Goal: Use online tool/utility: Utilize a website feature to perform a specific function

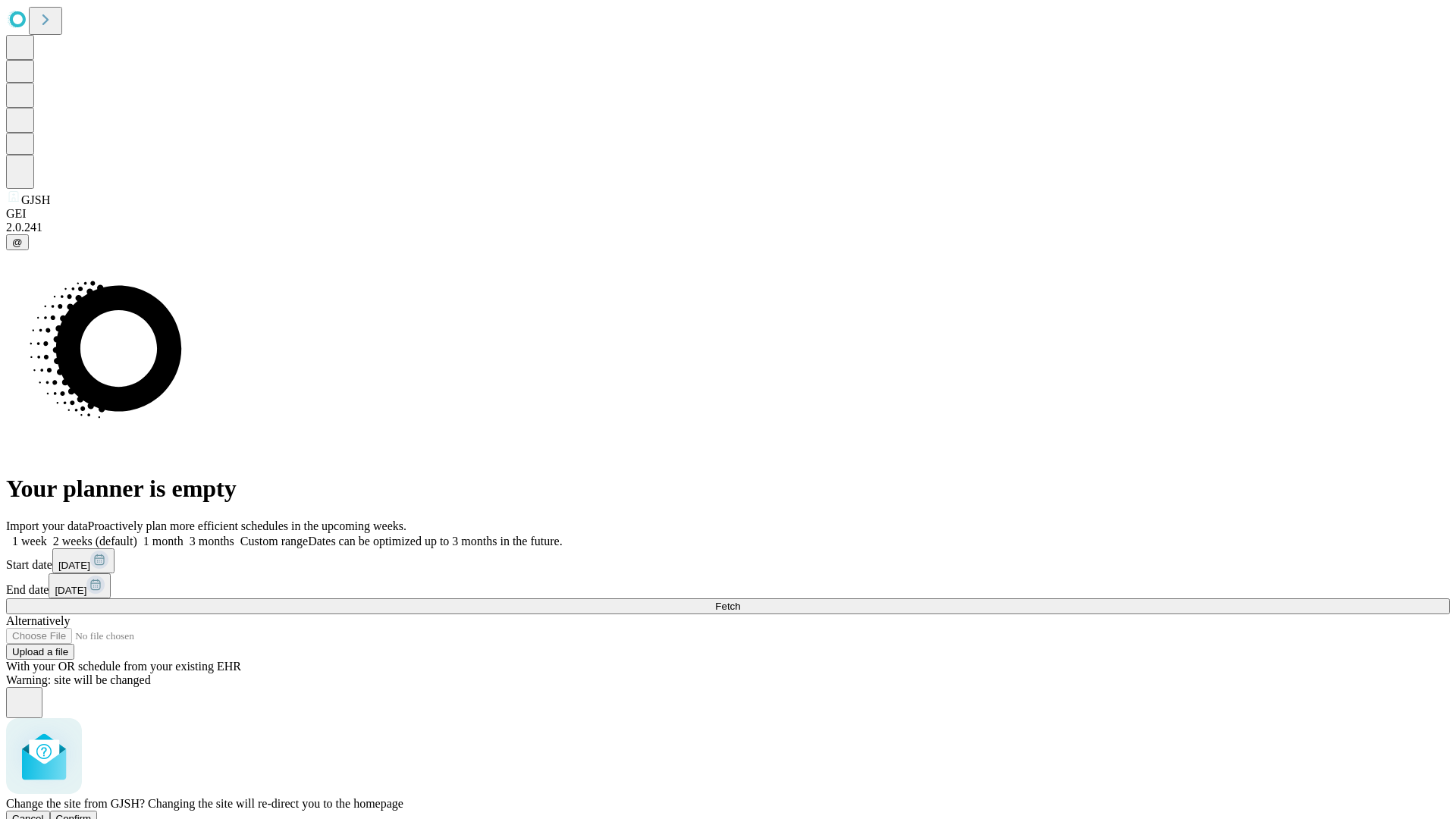
click at [91, 813] on span "Confirm" at bounding box center [74, 819] width 36 height 11
click at [137, 535] on label "2 weeks (default)" at bounding box center [92, 541] width 90 height 13
click at [740, 601] on span "Fetch" at bounding box center [728, 606] width 25 height 11
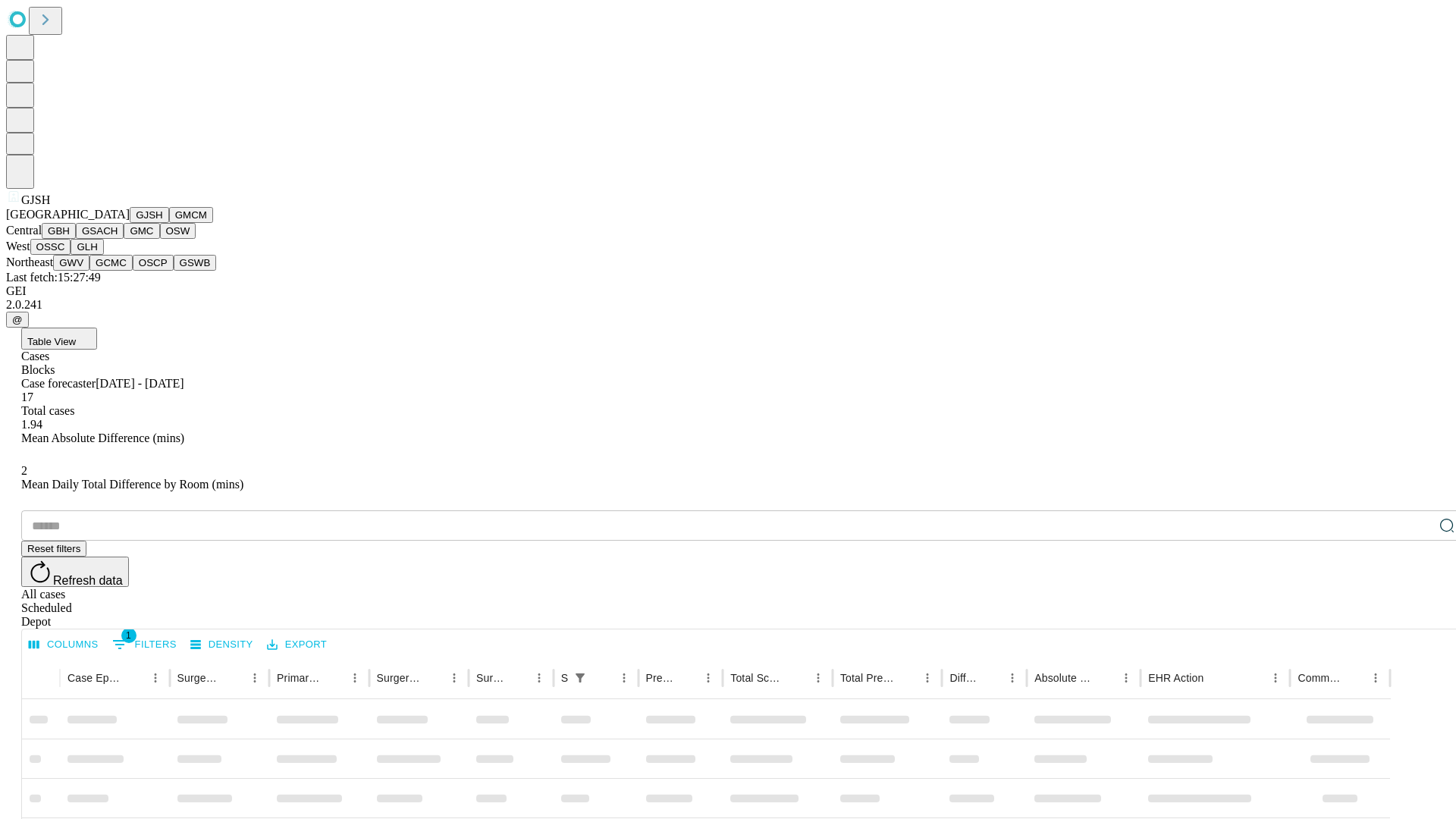
click at [169, 223] on button "GMCM" at bounding box center [191, 215] width 44 height 16
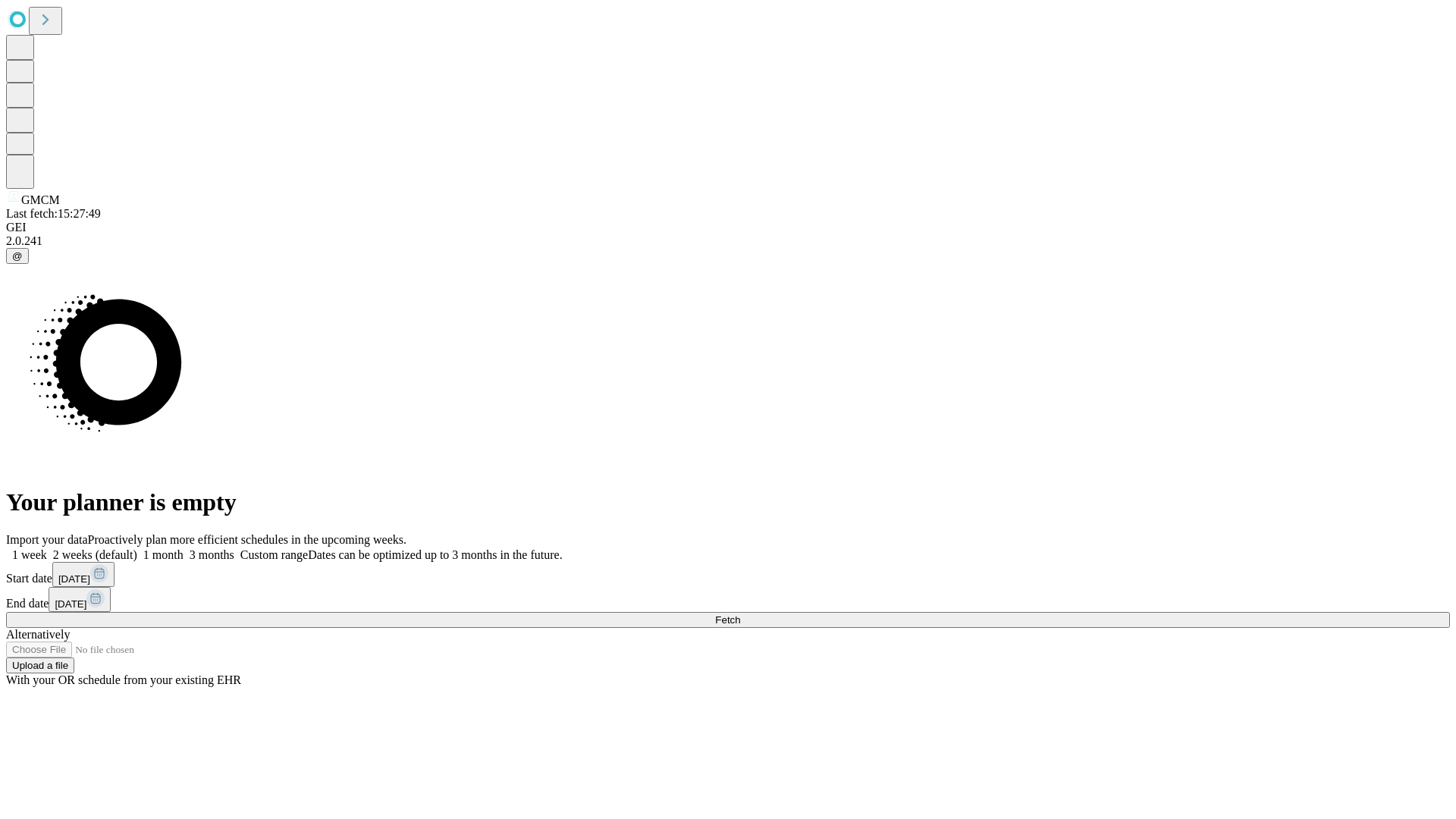
click at [137, 549] on label "2 weeks (default)" at bounding box center [92, 555] width 90 height 13
click at [740, 615] on span "Fetch" at bounding box center [728, 620] width 25 height 11
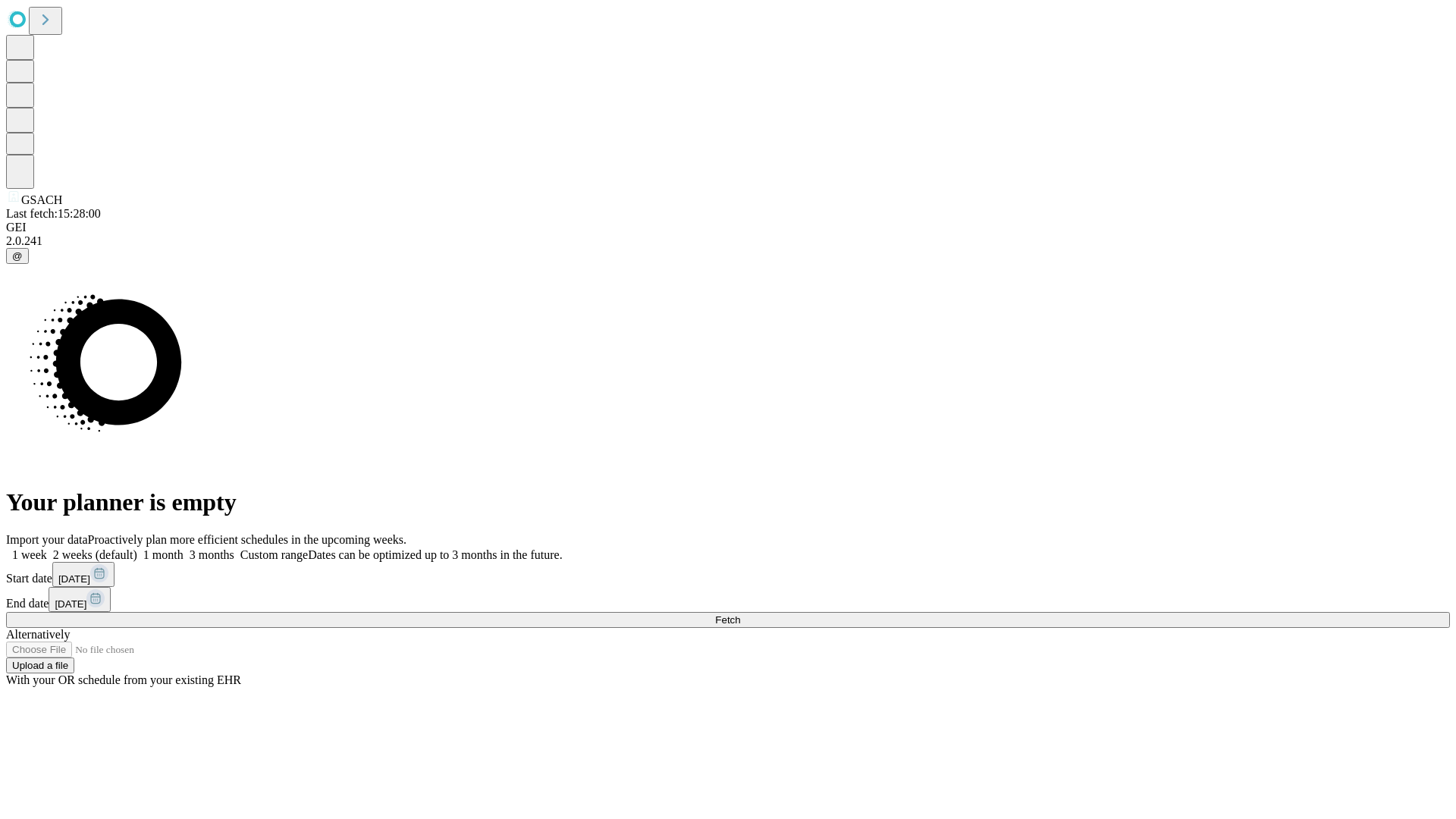
click at [137, 549] on label "2 weeks (default)" at bounding box center [92, 555] width 90 height 13
click at [740, 615] on span "Fetch" at bounding box center [728, 620] width 25 height 11
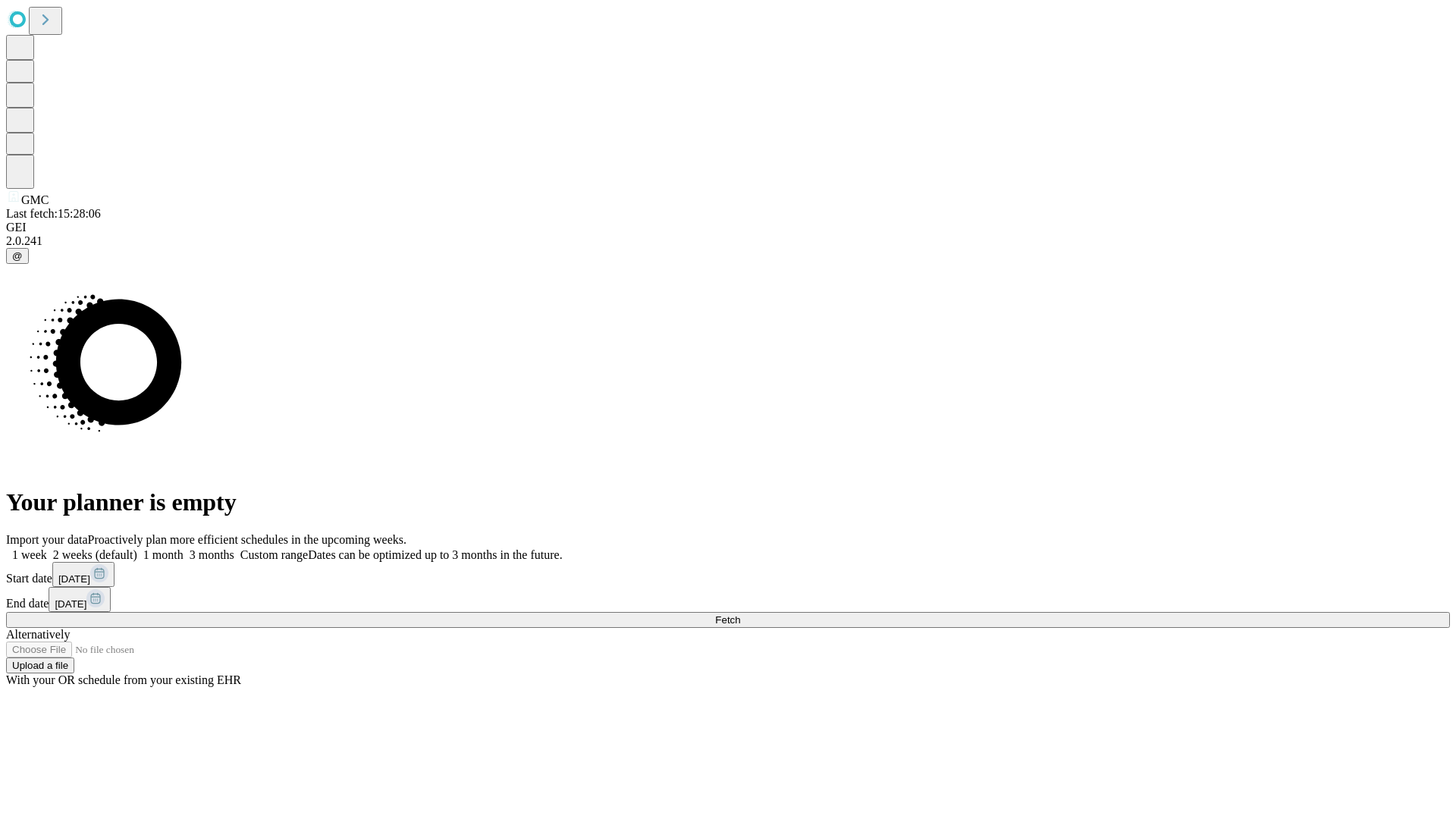
click at [137, 549] on label "2 weeks (default)" at bounding box center [92, 555] width 90 height 13
click at [740, 615] on span "Fetch" at bounding box center [728, 620] width 25 height 11
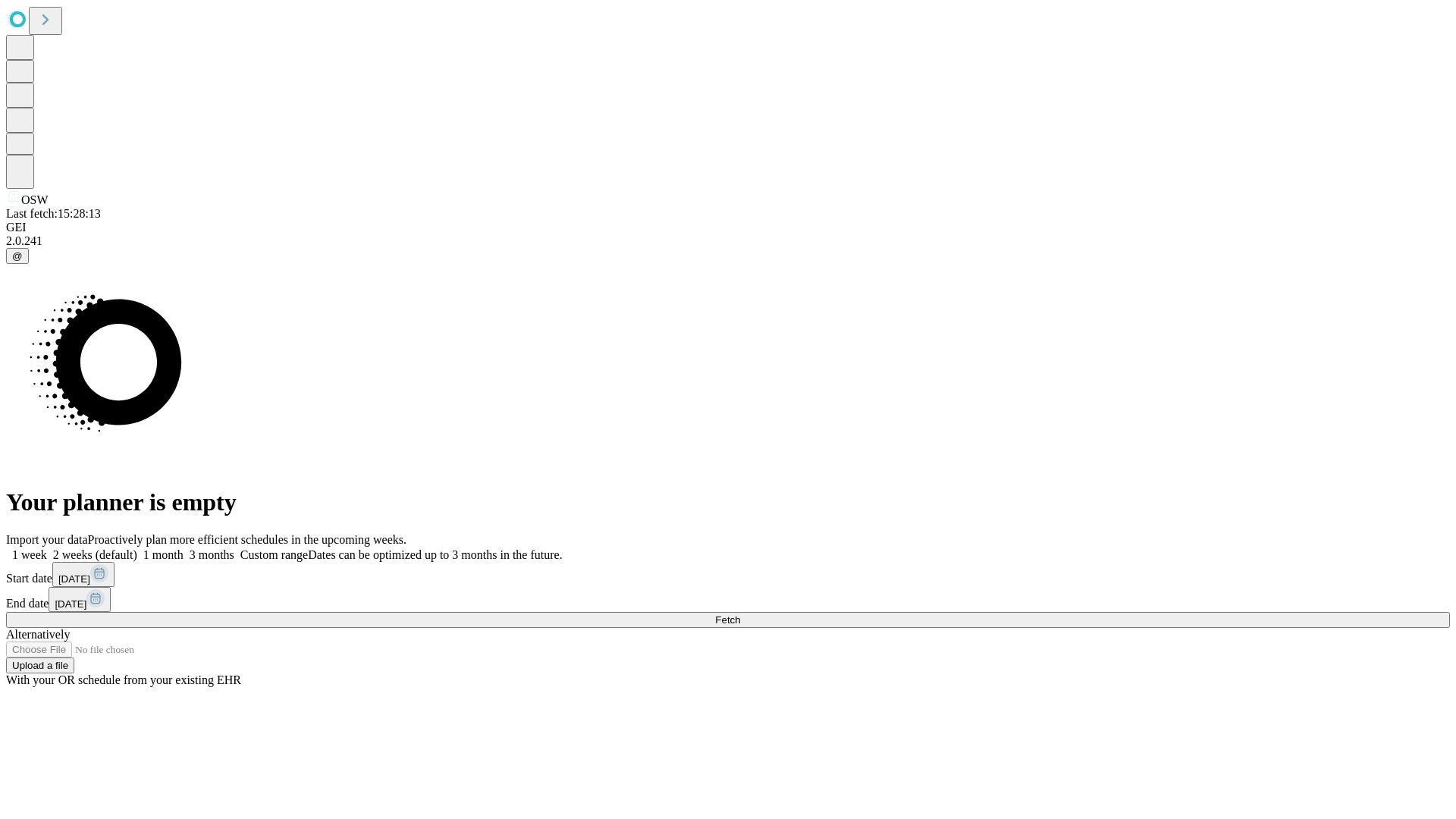
click at [740, 615] on span "Fetch" at bounding box center [728, 620] width 25 height 11
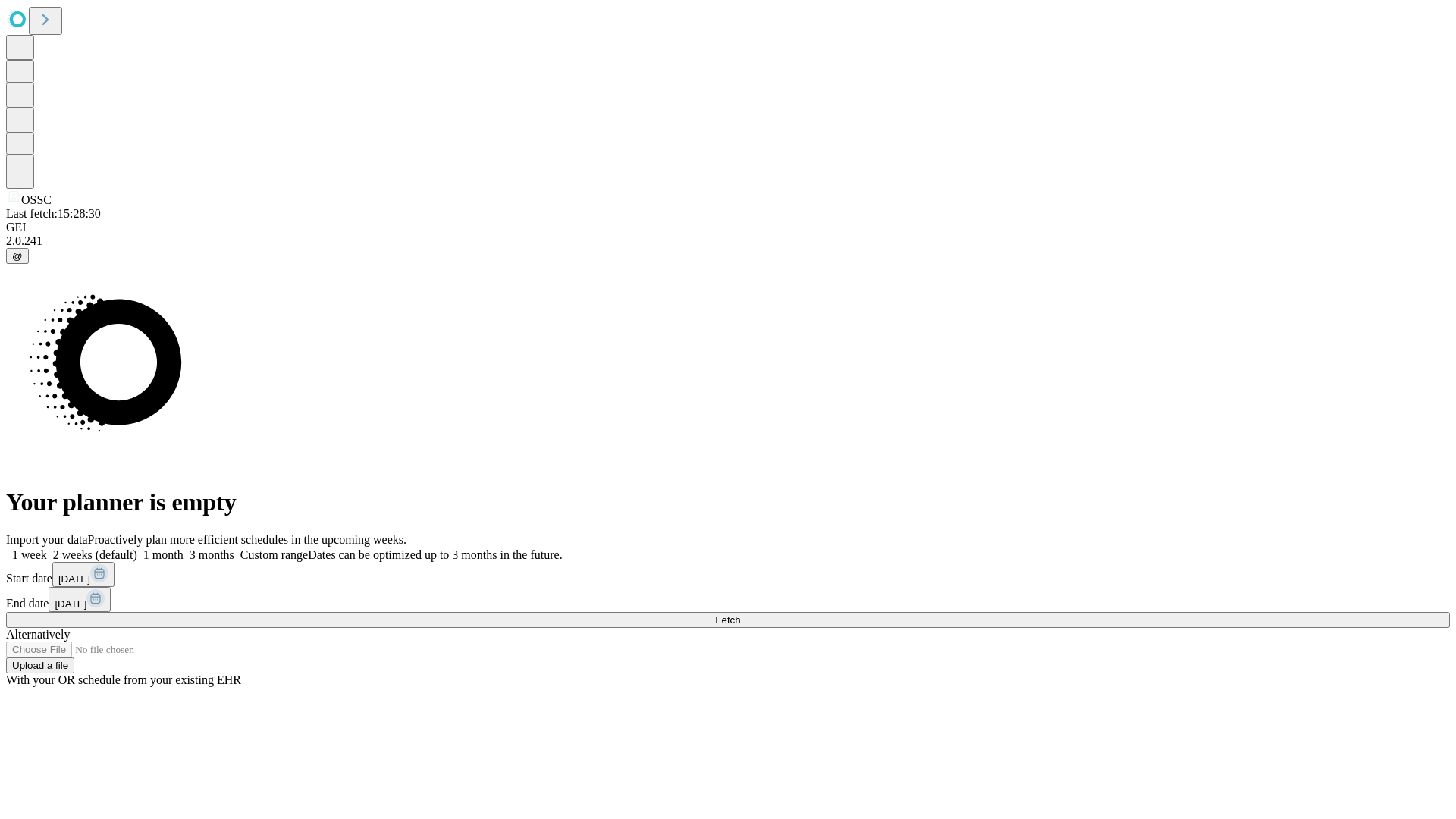
click at [137, 549] on label "2 weeks (default)" at bounding box center [92, 555] width 90 height 13
click at [740, 615] on span "Fetch" at bounding box center [728, 620] width 25 height 11
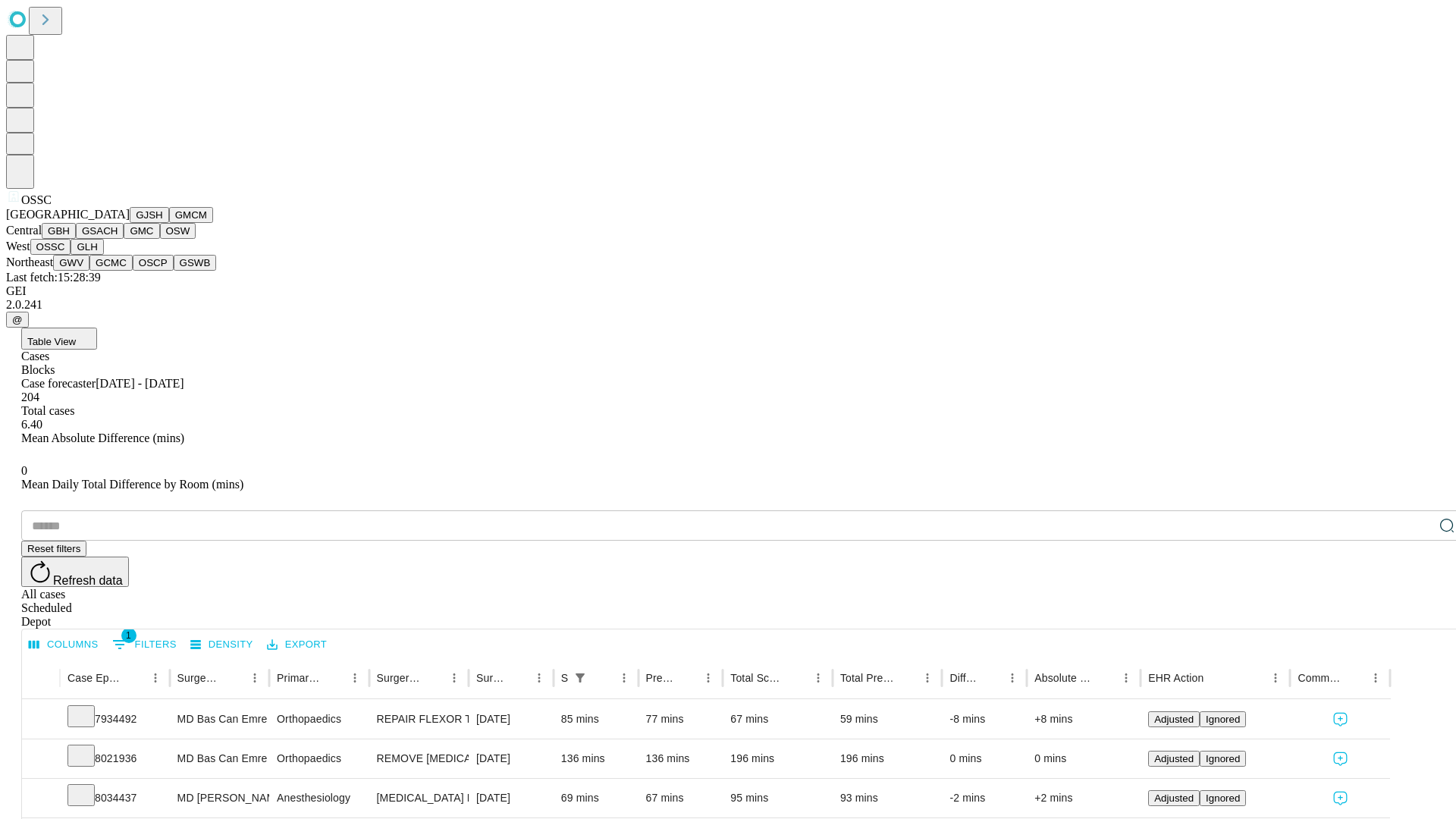
click at [104, 255] on button "GLH" at bounding box center [87, 247] width 33 height 16
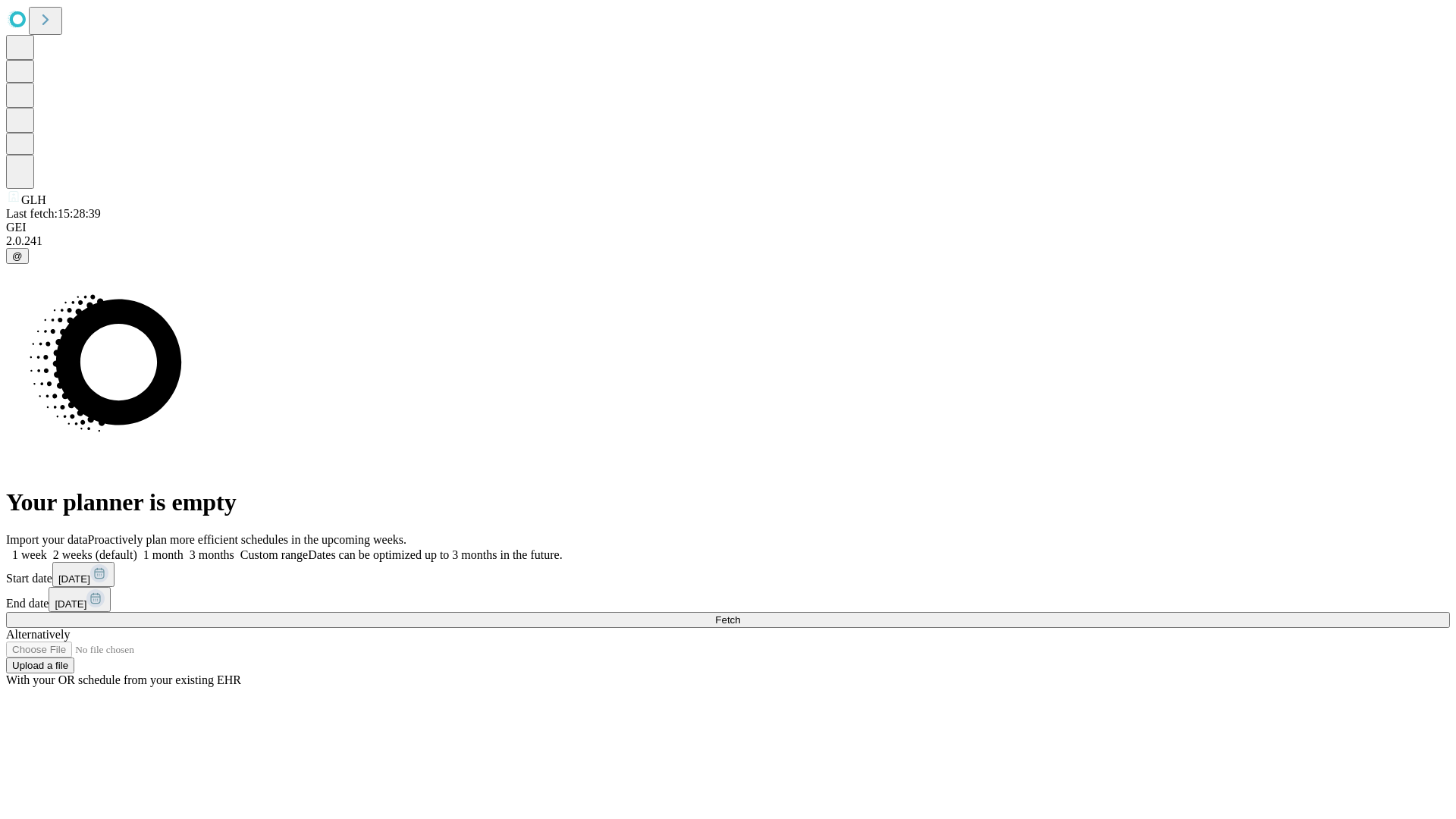
click at [137, 549] on label "2 weeks (default)" at bounding box center [92, 555] width 90 height 13
click at [740, 615] on span "Fetch" at bounding box center [728, 620] width 25 height 11
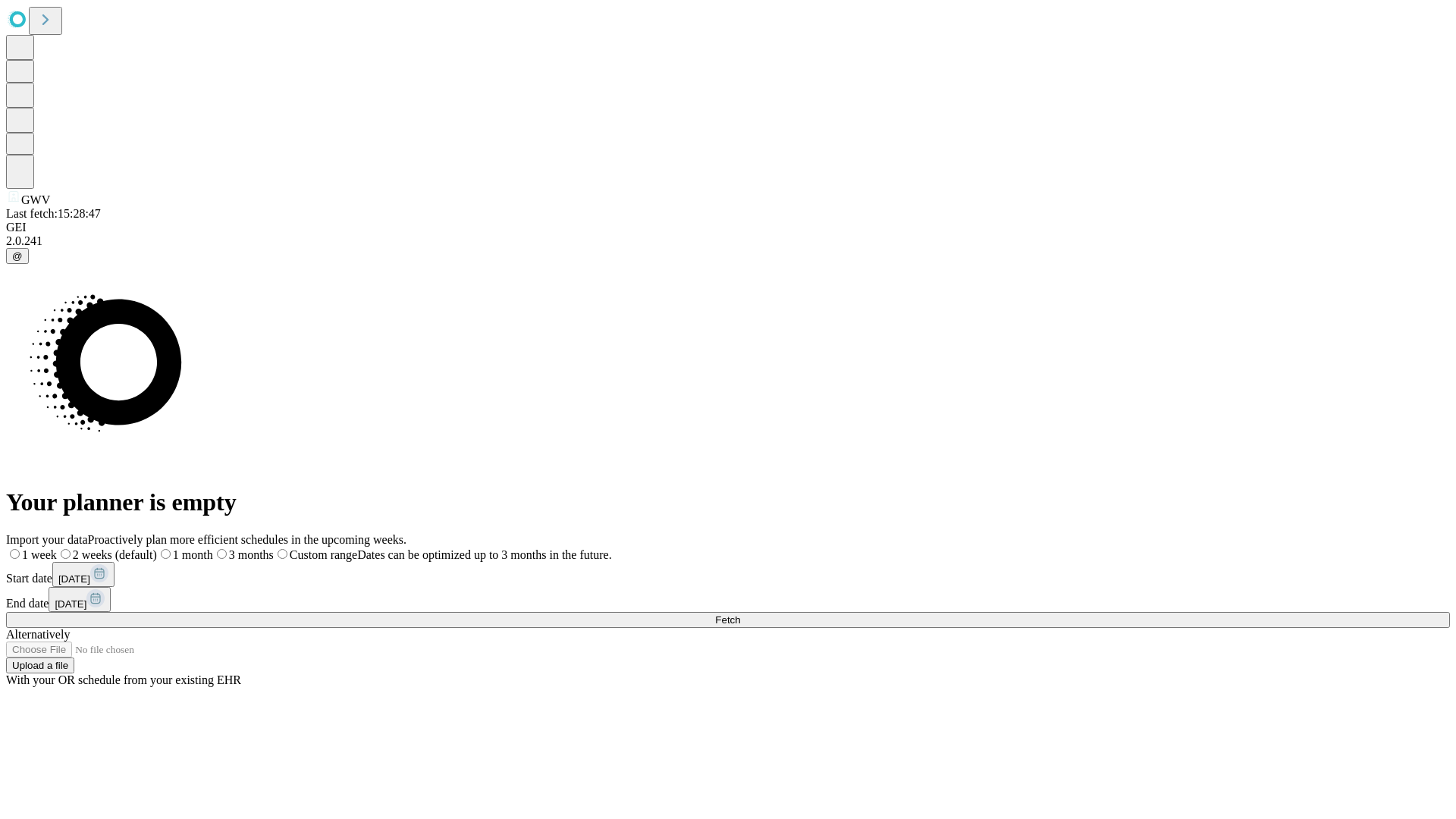
click at [740, 615] on span "Fetch" at bounding box center [728, 620] width 25 height 11
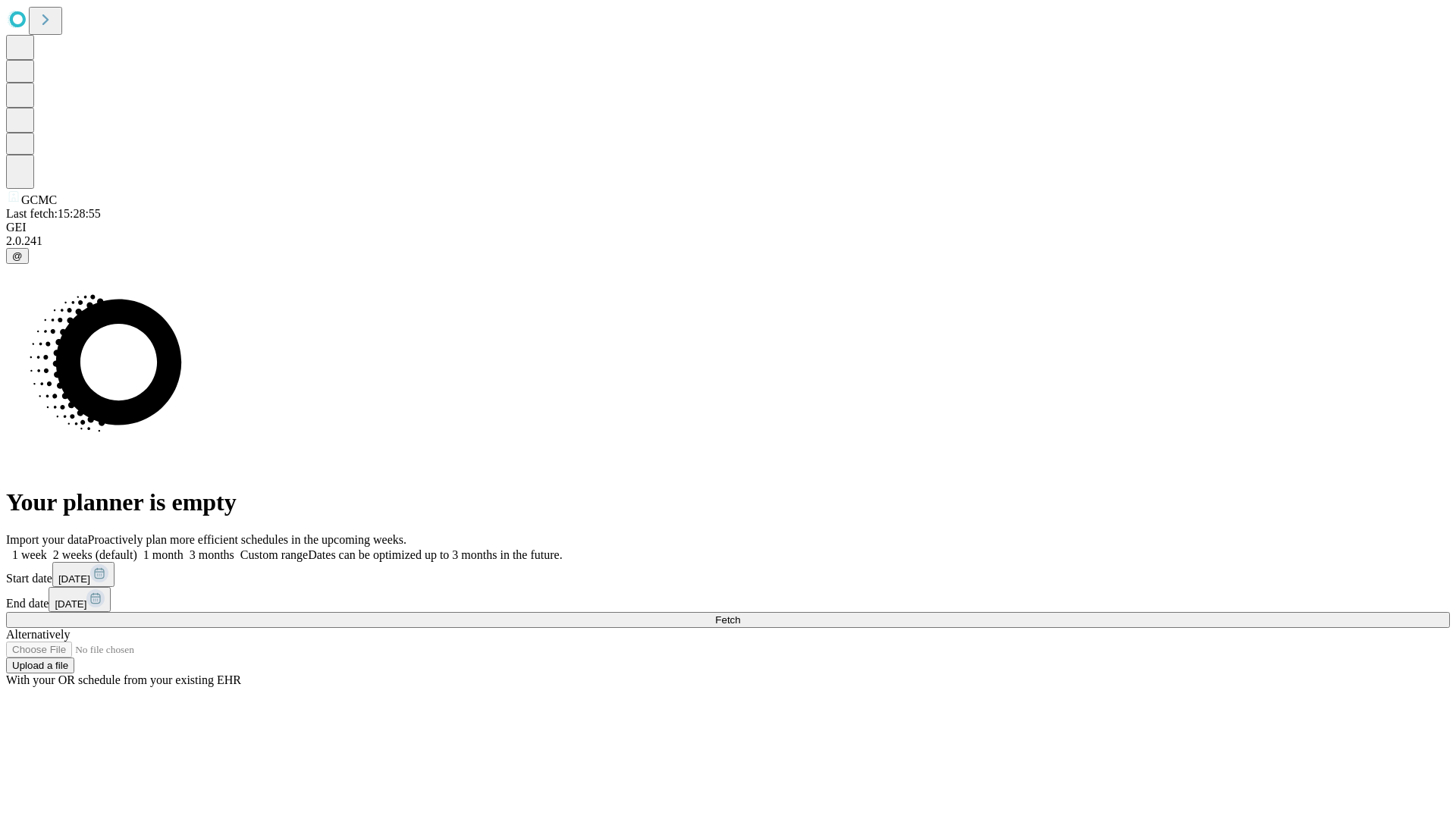
click at [137, 549] on label "2 weeks (default)" at bounding box center [92, 555] width 90 height 13
click at [740, 615] on span "Fetch" at bounding box center [728, 620] width 25 height 11
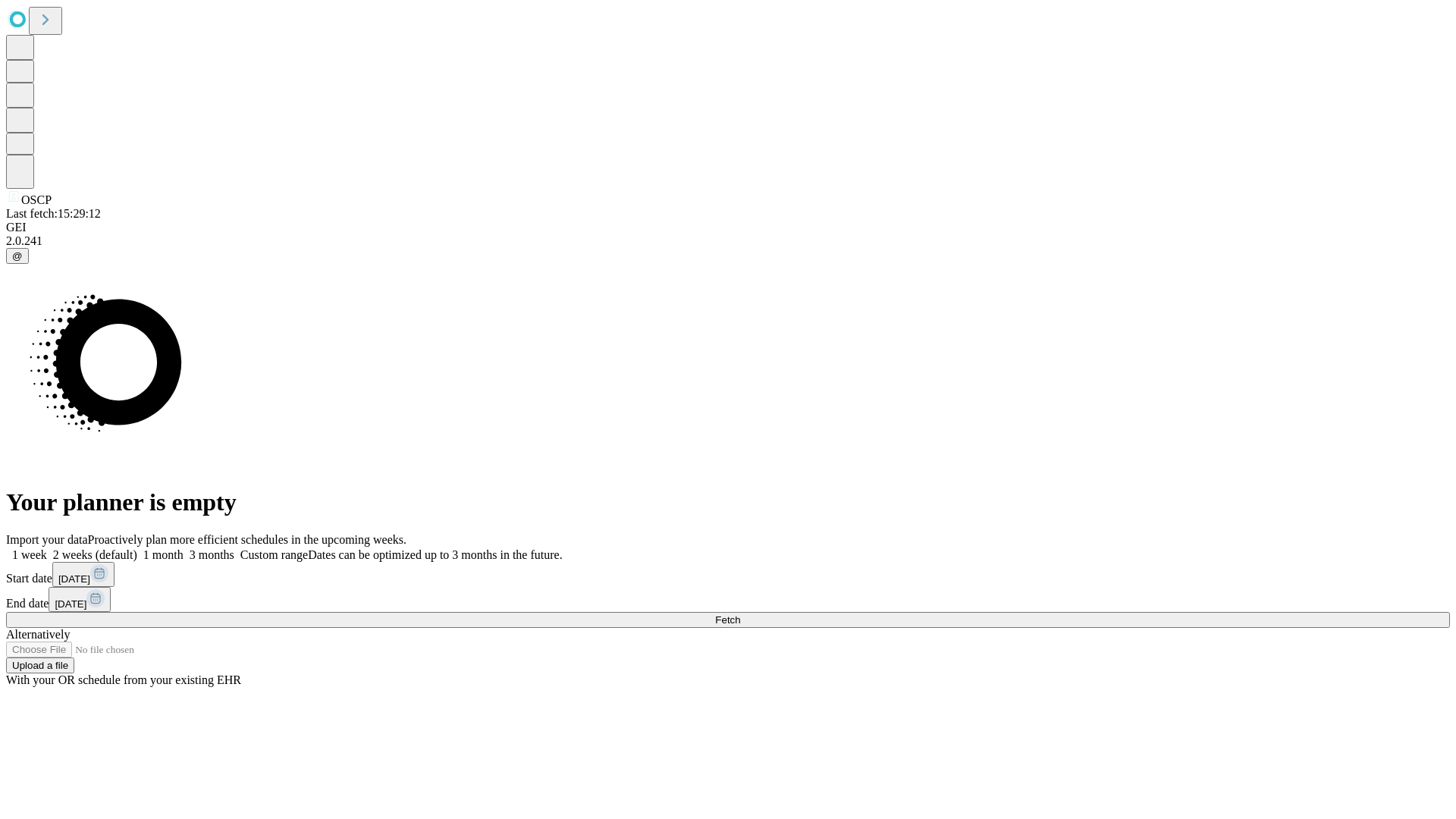
click at [137, 549] on label "2 weeks (default)" at bounding box center [92, 555] width 90 height 13
click at [740, 615] on span "Fetch" at bounding box center [728, 620] width 25 height 11
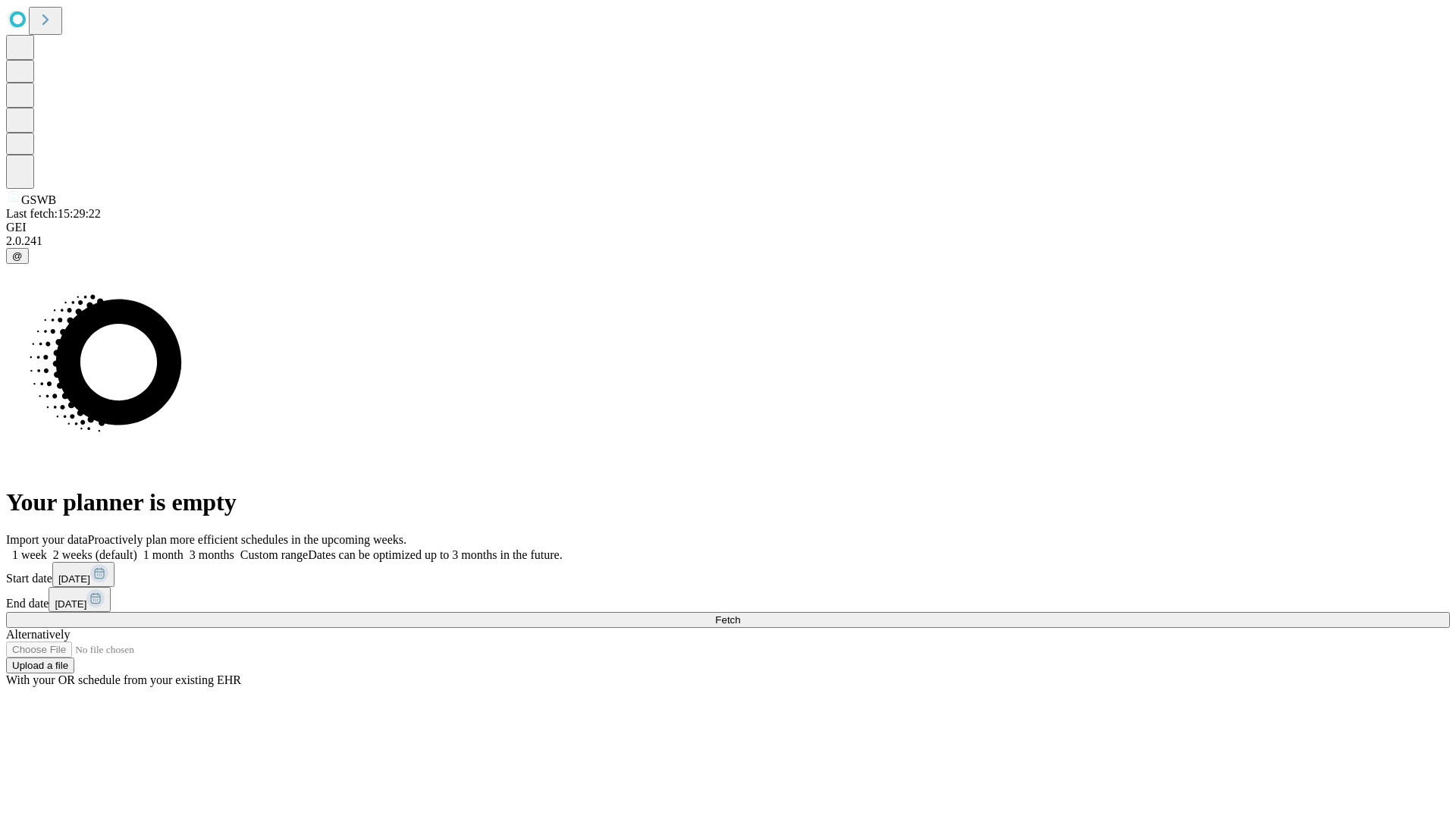
click at [137, 549] on label "2 weeks (default)" at bounding box center [92, 555] width 90 height 13
click at [740, 615] on span "Fetch" at bounding box center [728, 620] width 25 height 11
